Goal: Check status: Check status

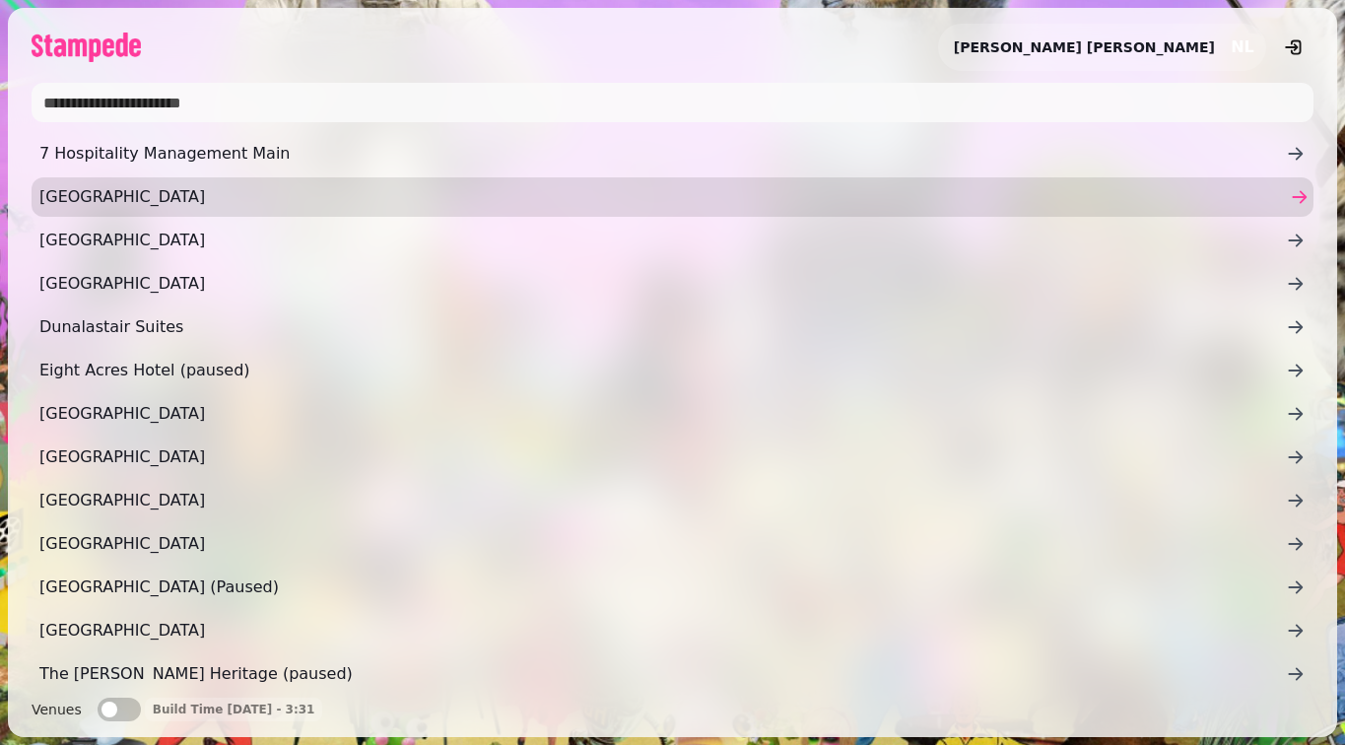
click at [492, 200] on span "[GEOGRAPHIC_DATA]" at bounding box center [662, 197] width 1247 height 24
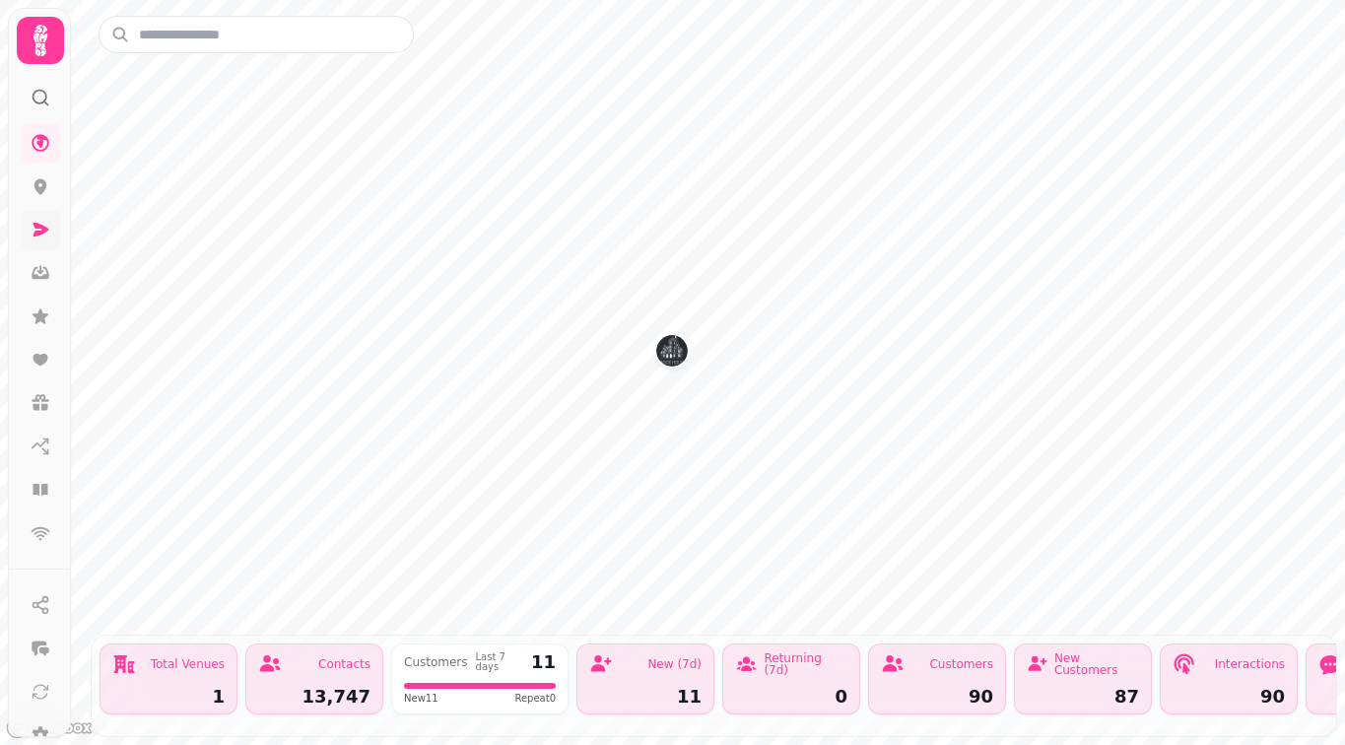
click at [34, 232] on icon at bounding box center [41, 230] width 20 height 20
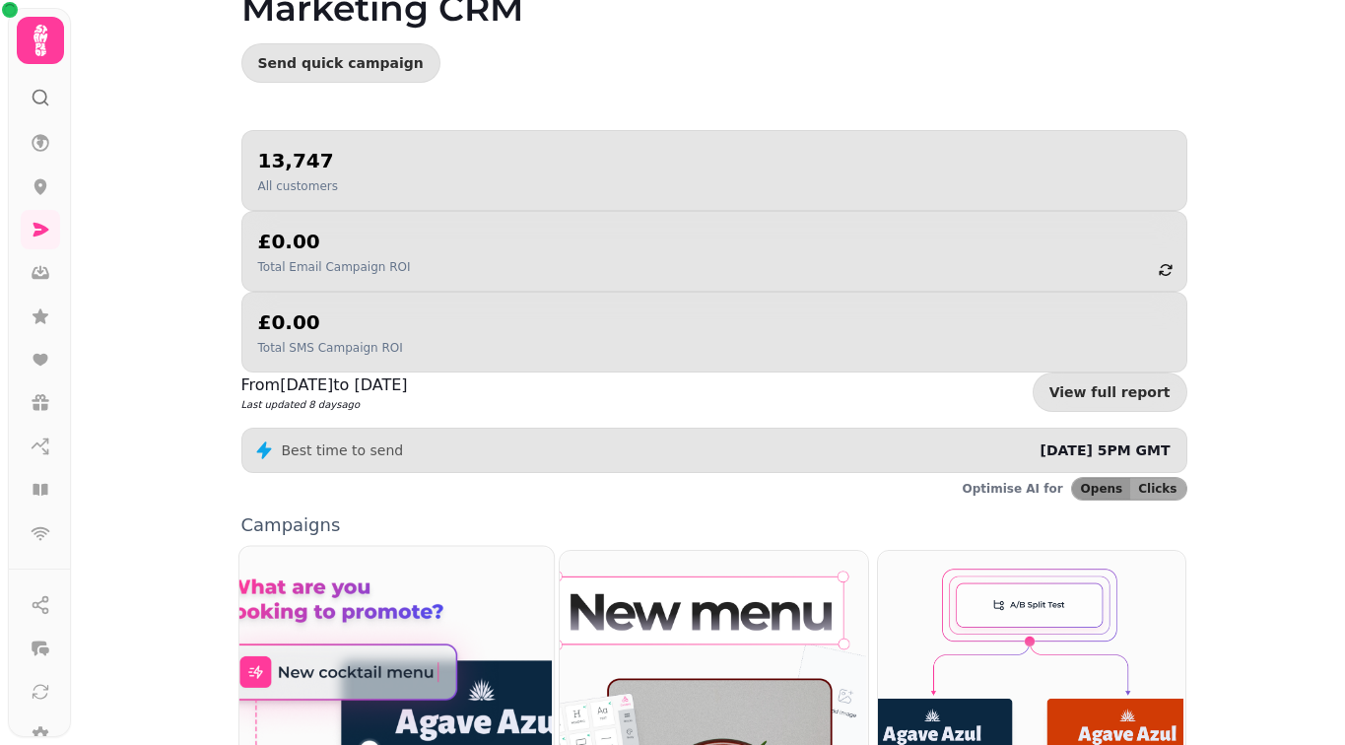
scroll to position [168, 0]
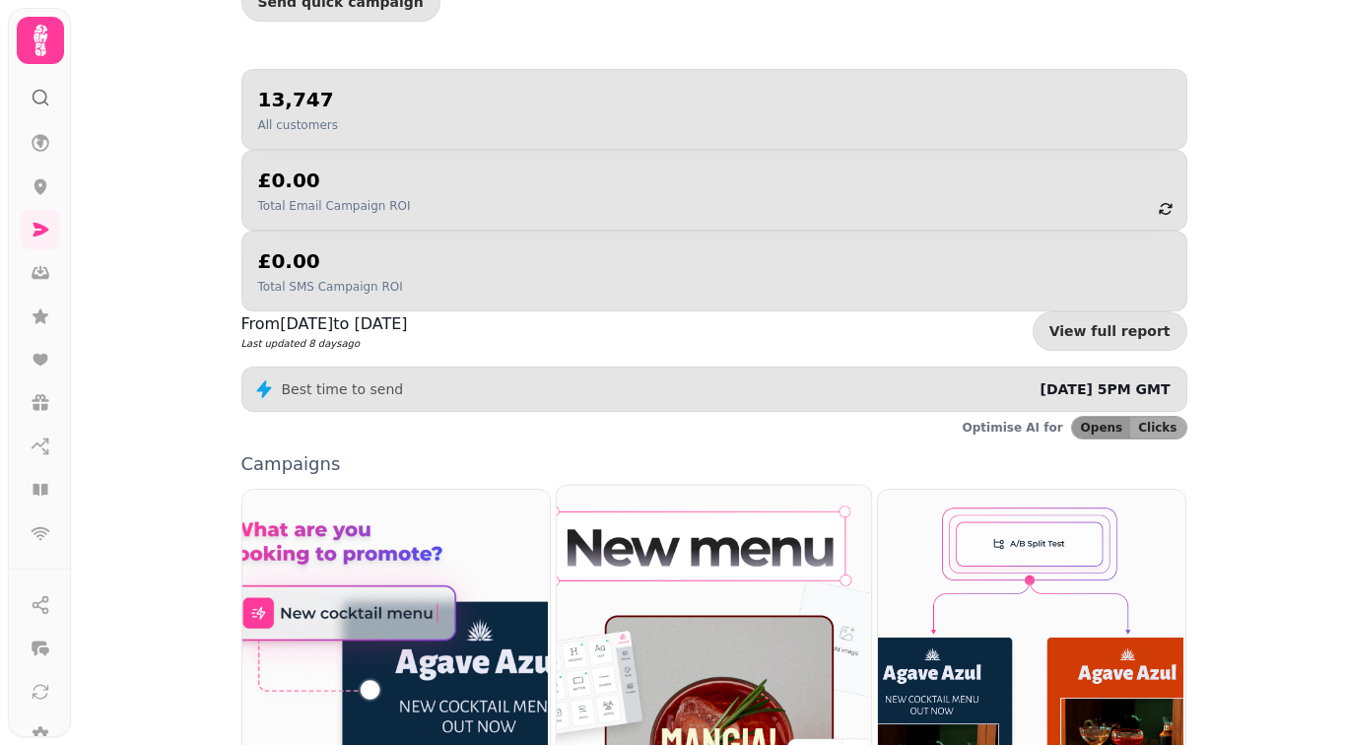
click at [641, 483] on img at bounding box center [712, 679] width 314 height 392
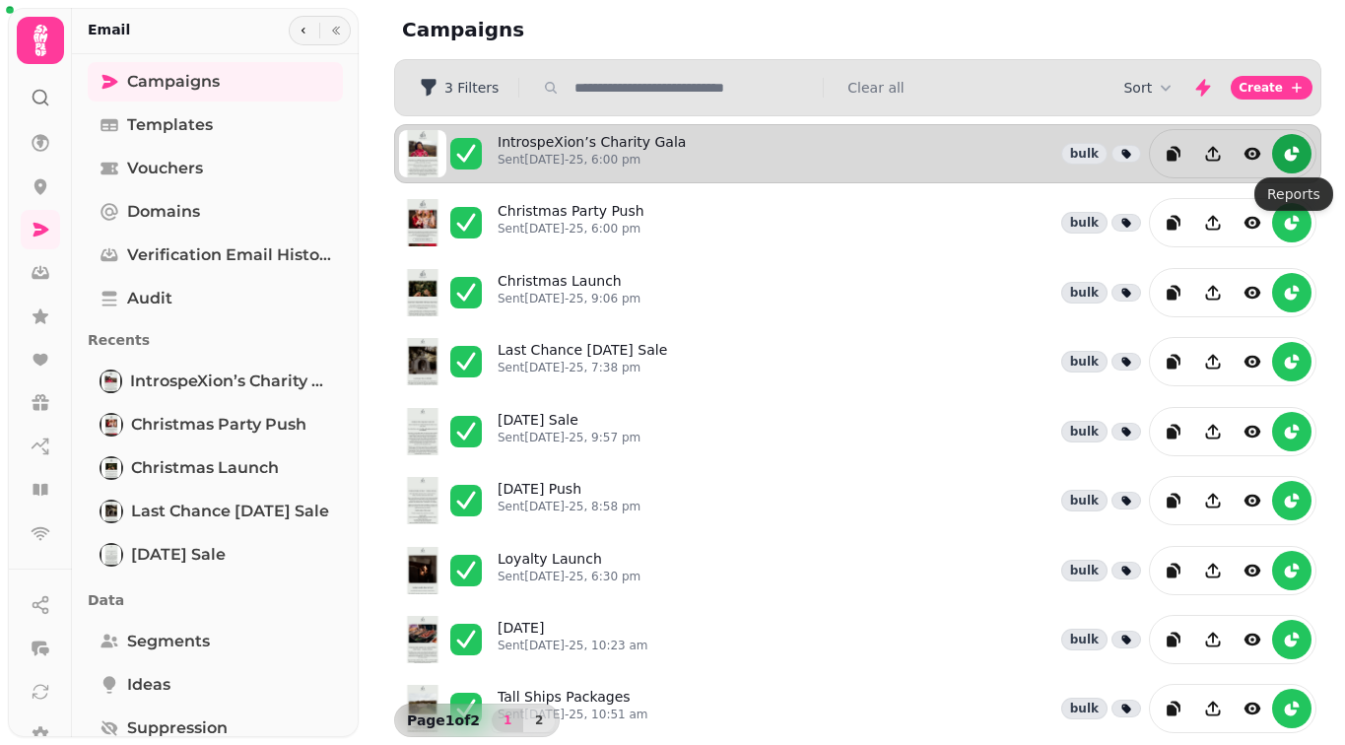
click at [1288, 151] on icon "reports" at bounding box center [1291, 155] width 12 height 12
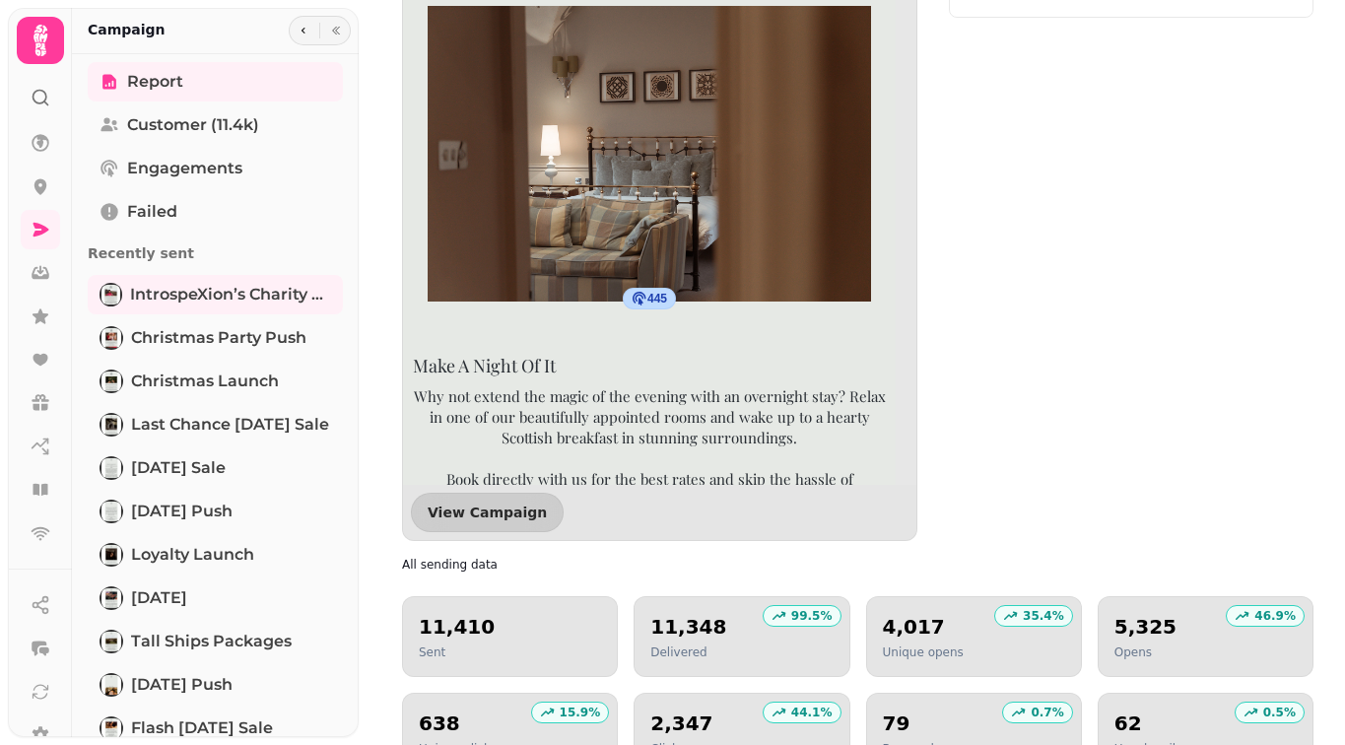
scroll to position [1141, 0]
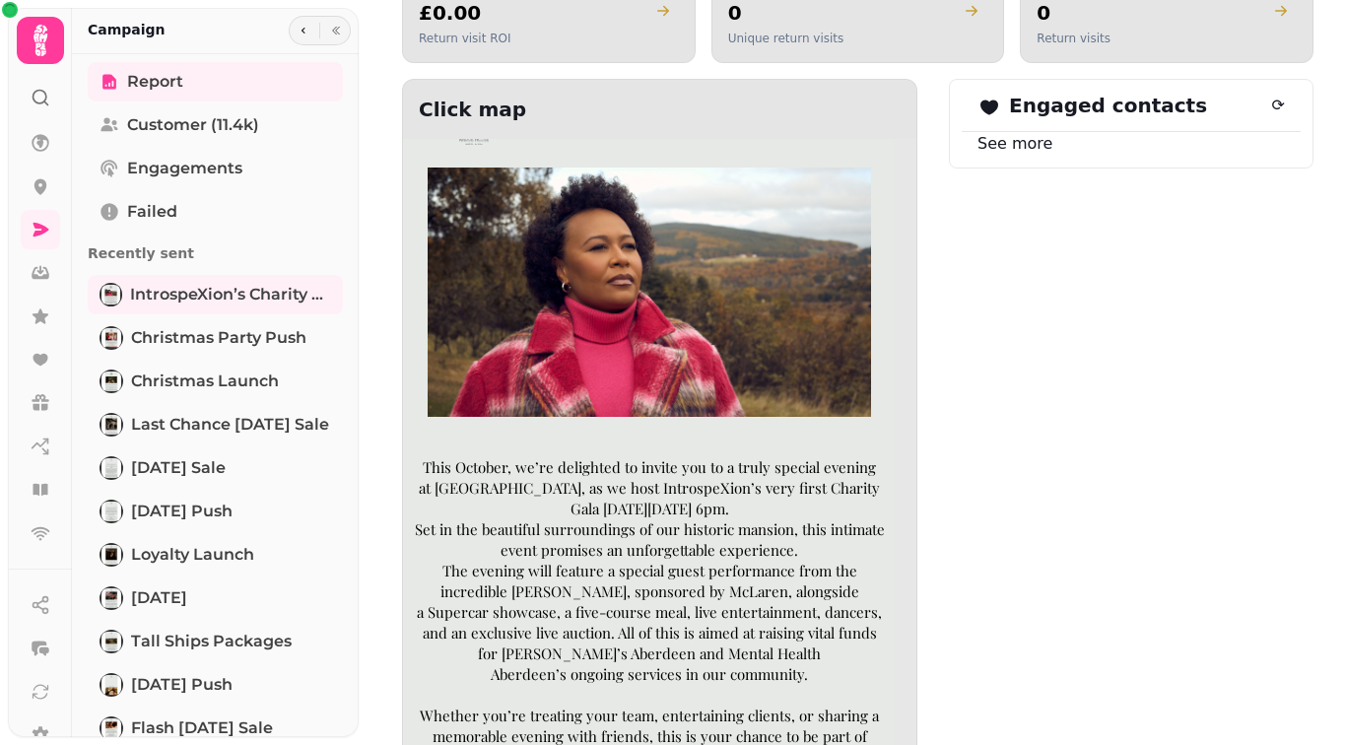
scroll to position [151, 0]
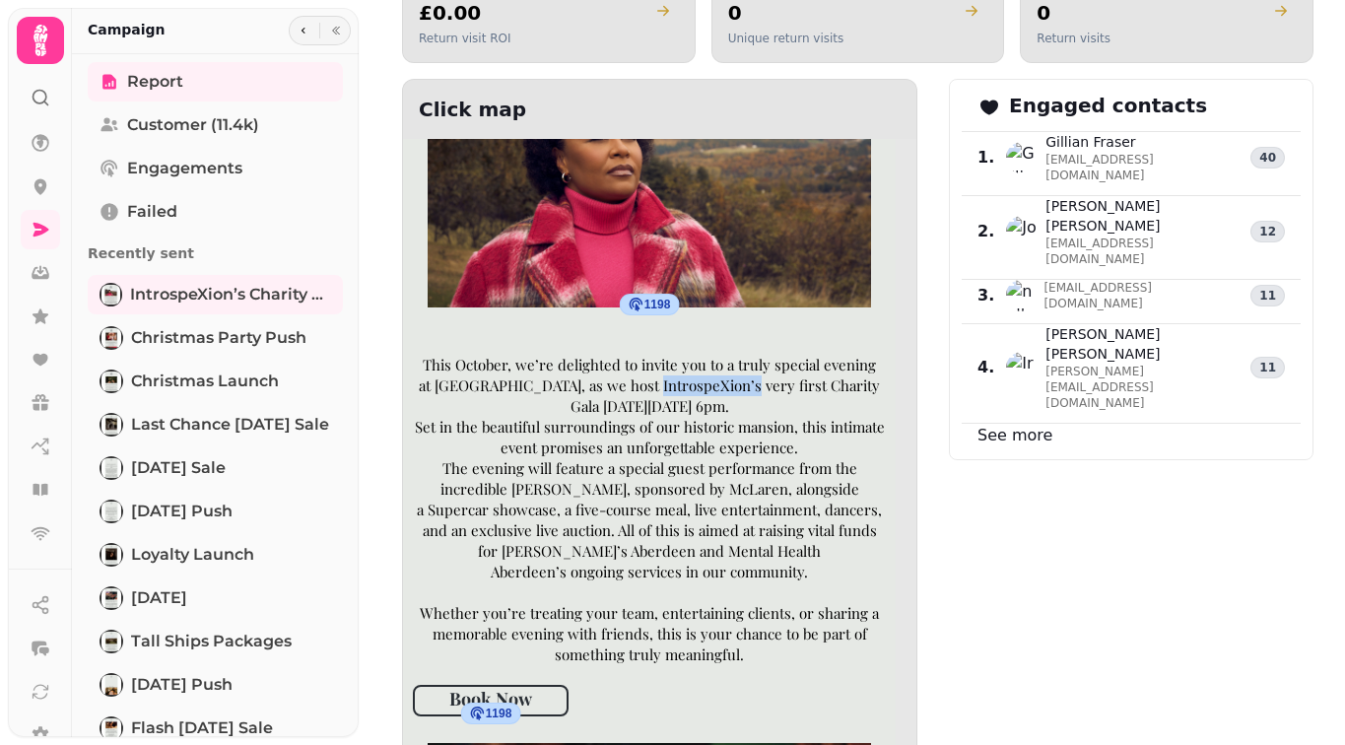
drag, startPoint x: 734, startPoint y: 387, endPoint x: 639, endPoint y: 387, distance: 95.6
click at [639, 387] on p "This October, we’re delighted to invite you to a truly special evening at [GEOG…" at bounding box center [649, 386] width 473 height 62
copy p "IntrospeXion’s"
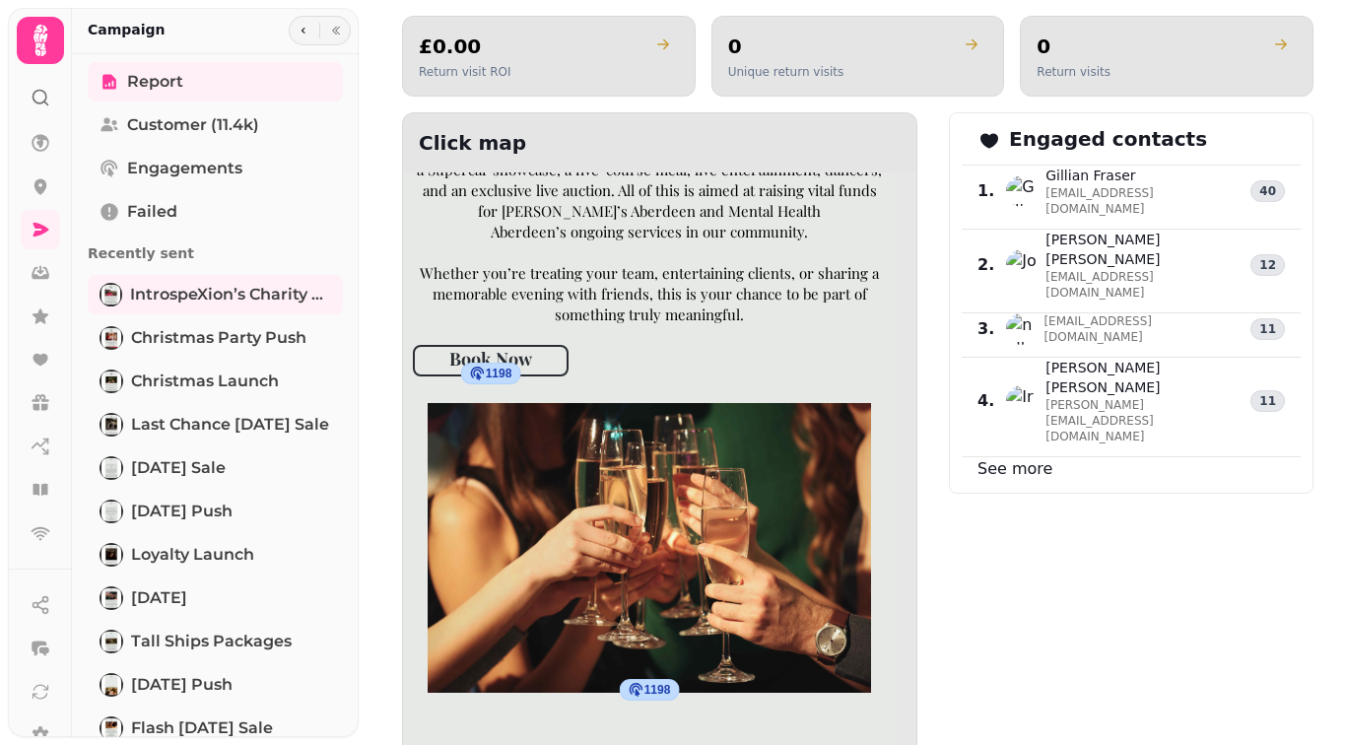
scroll to position [537, 0]
